Goal: Information Seeking & Learning: Learn about a topic

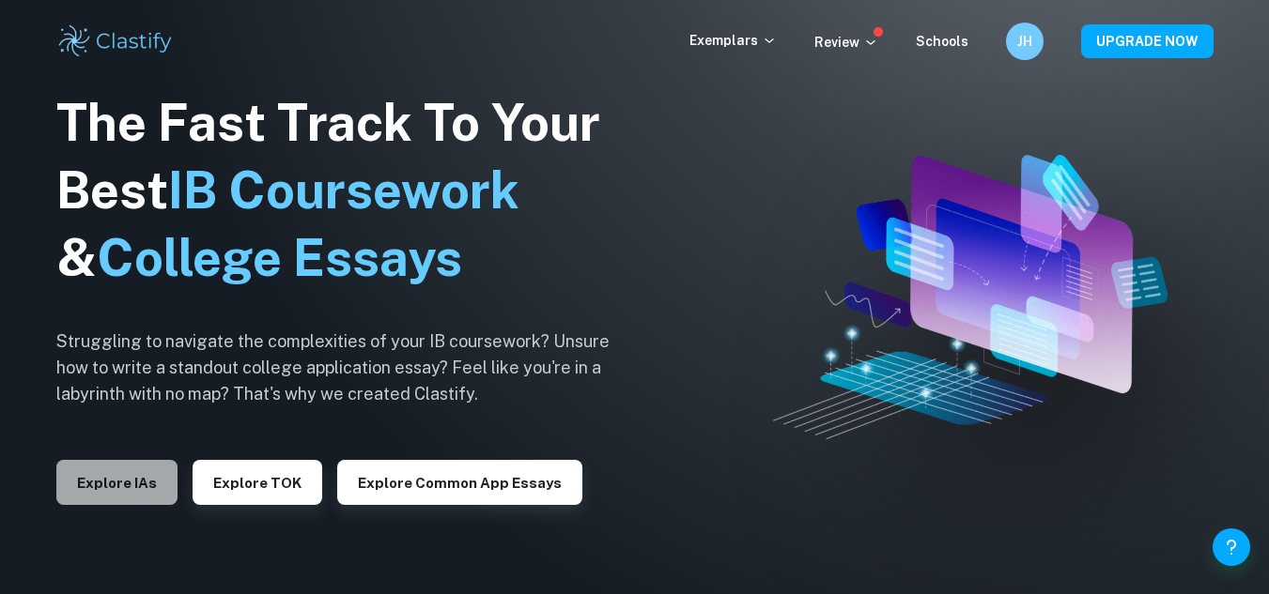
click at [151, 476] on button "Explore IAs" at bounding box center [116, 482] width 121 height 45
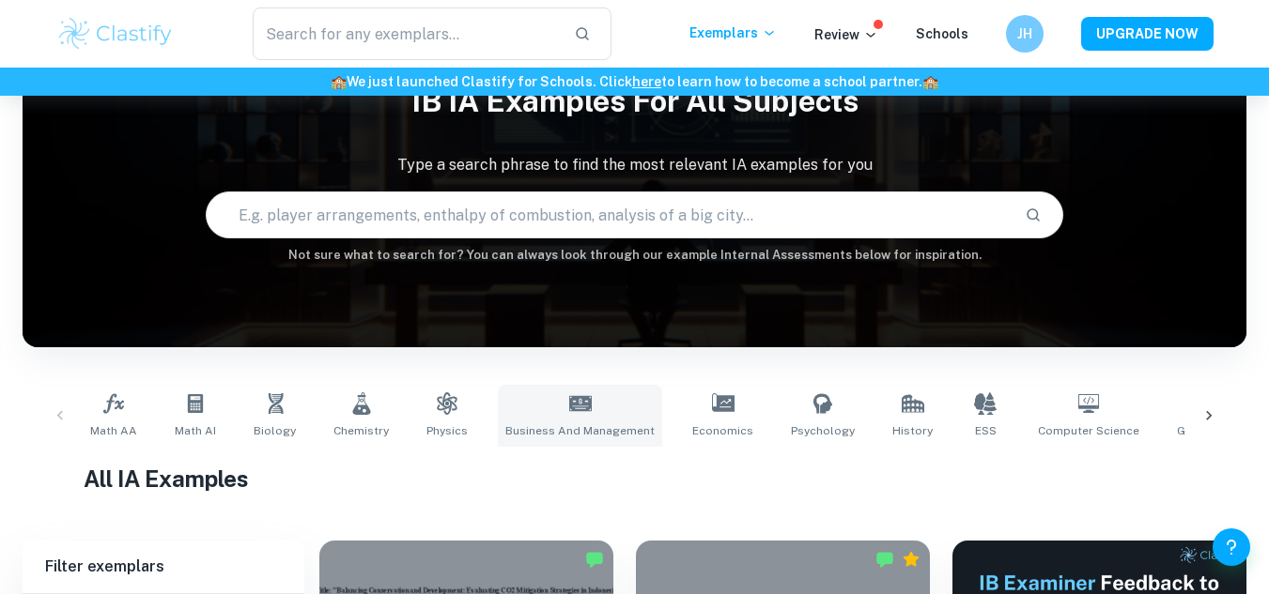
scroll to position [96, 0]
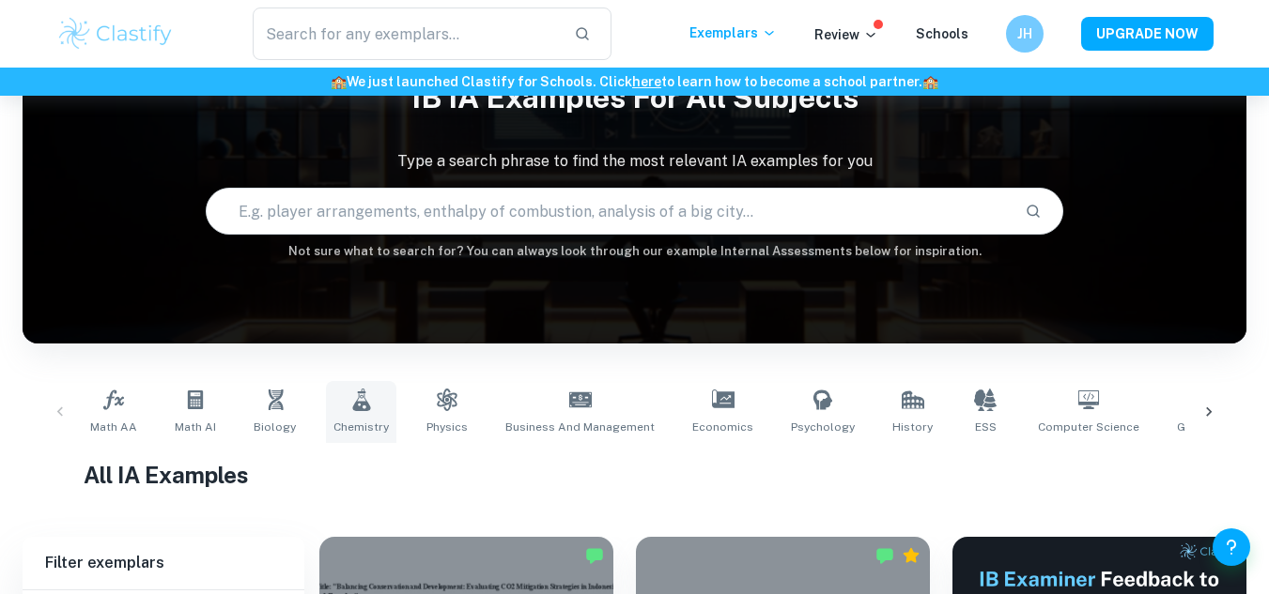
click at [348, 424] on span "Chemistry" at bounding box center [360, 427] width 55 height 17
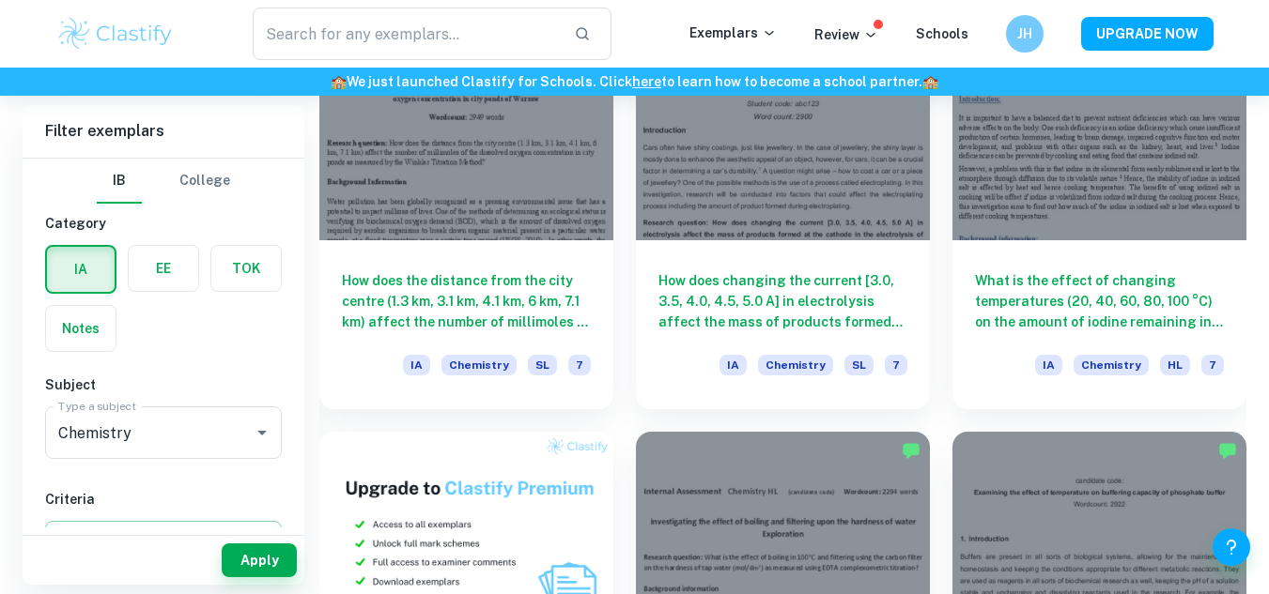
scroll to position [1026, 0]
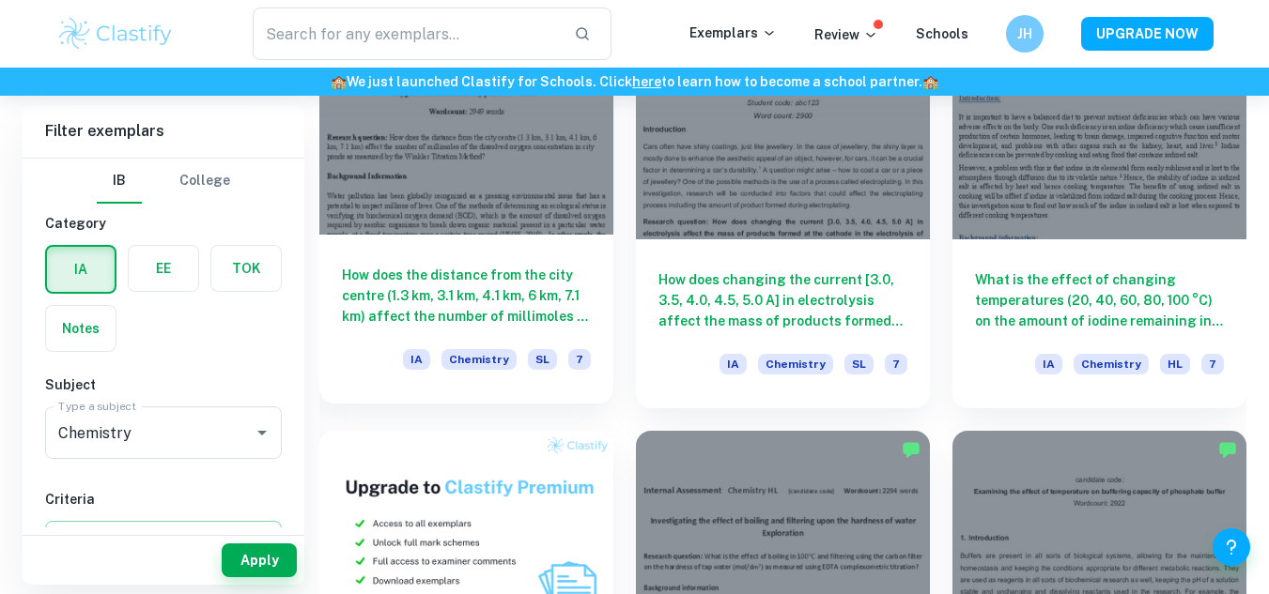
click at [572, 242] on div "How does the distance from the city centre (1.3 km, 3.1 km, 4.1 km, 6 km, 7.1 k…" at bounding box center [466, 319] width 294 height 169
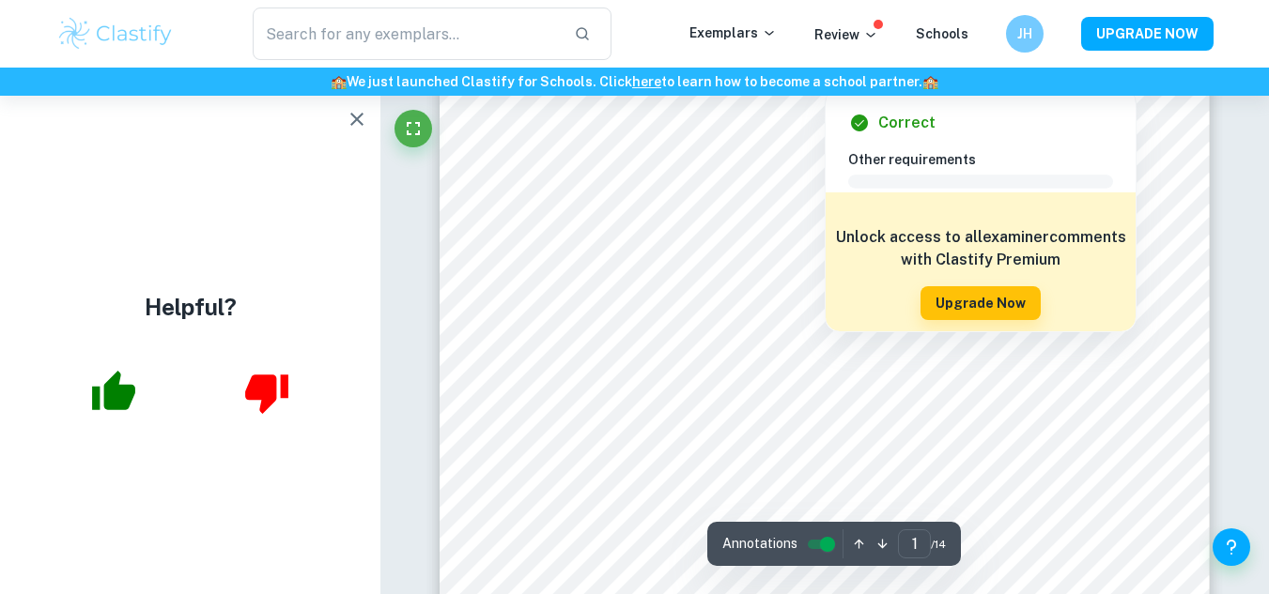
scroll to position [247, 0]
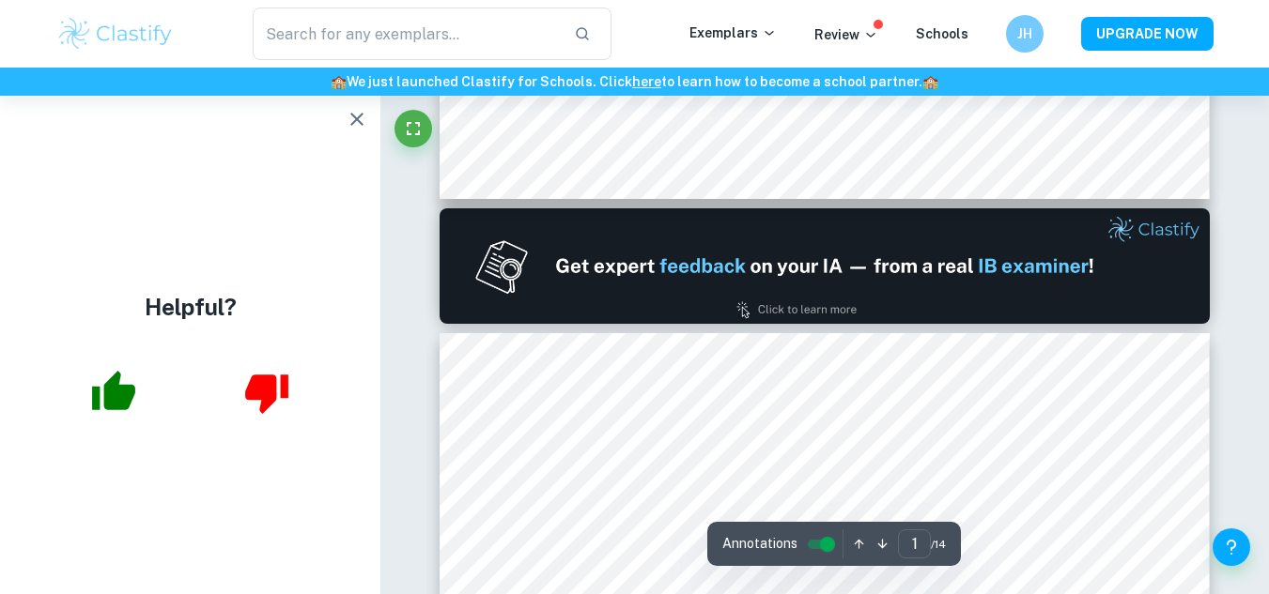
type input "2"
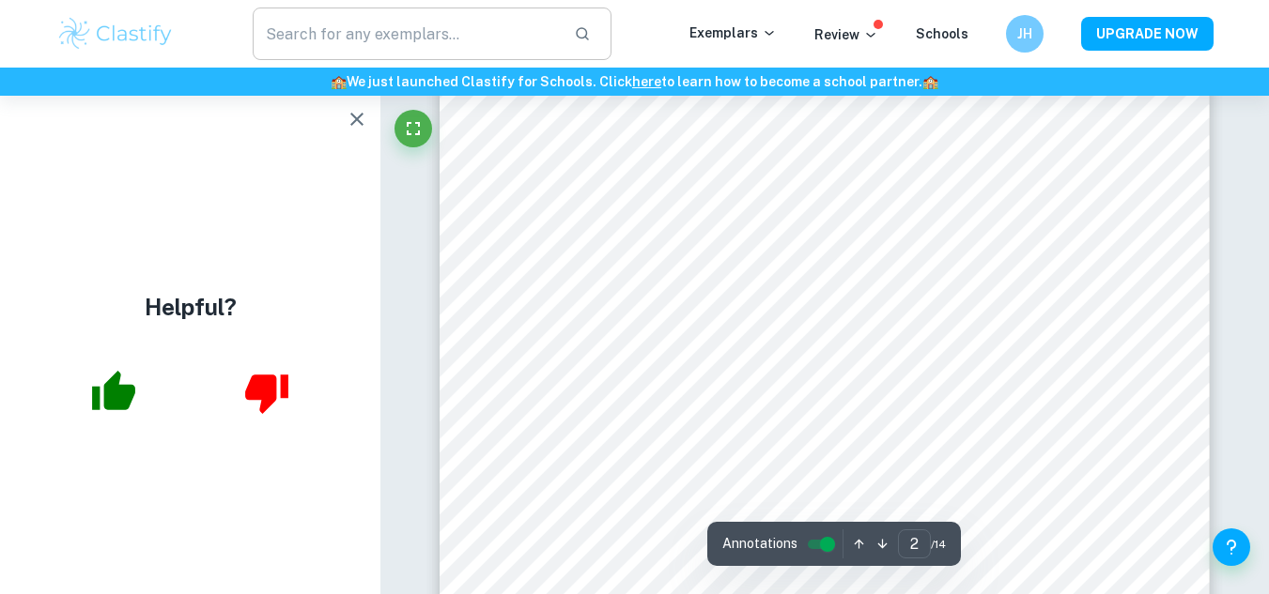
scroll to position [1628, 0]
